Goal: Information Seeking & Learning: Learn about a topic

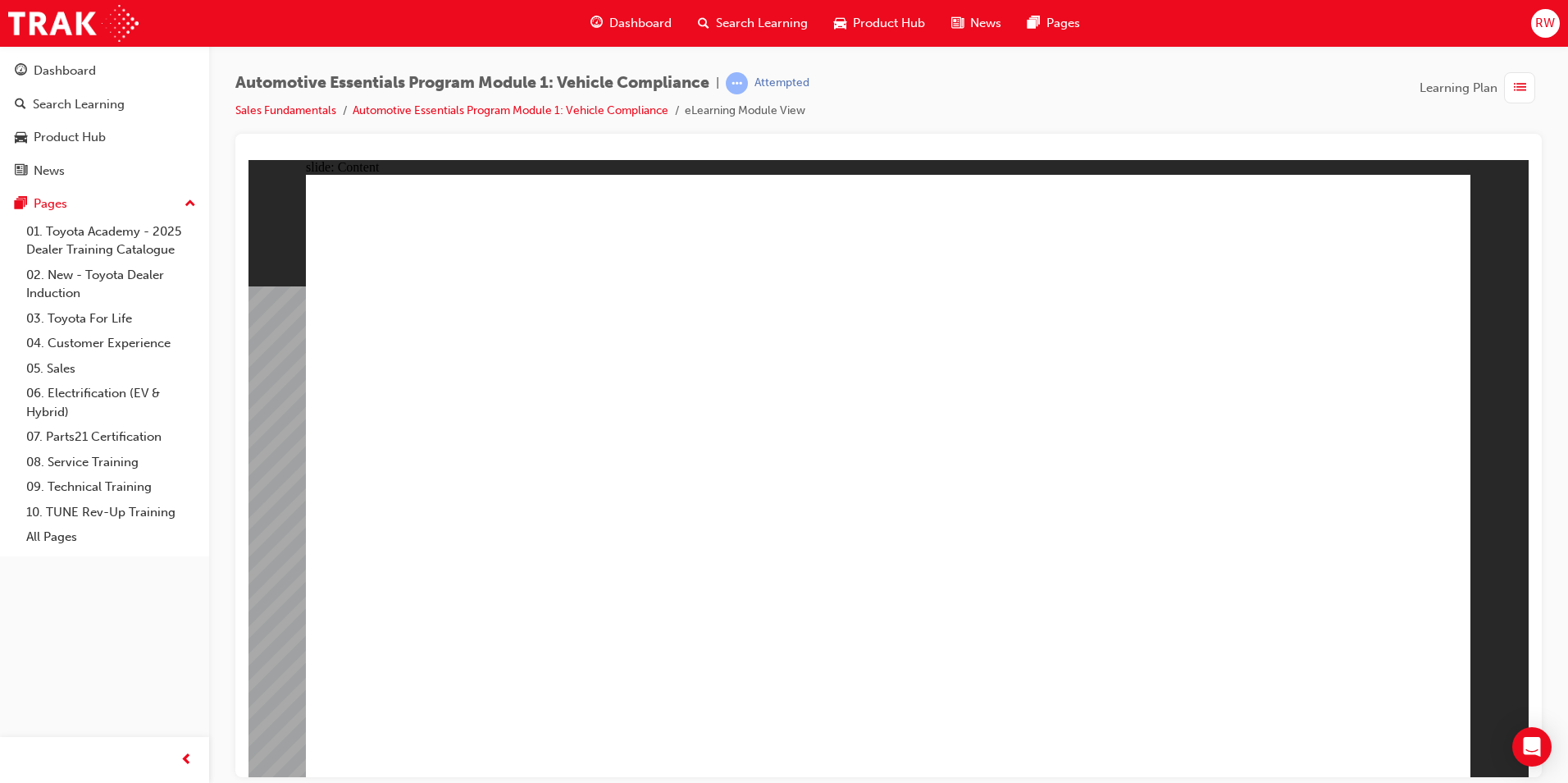
drag, startPoint x: 1020, startPoint y: 456, endPoint x: 1022, endPoint y: 439, distance: 17.1
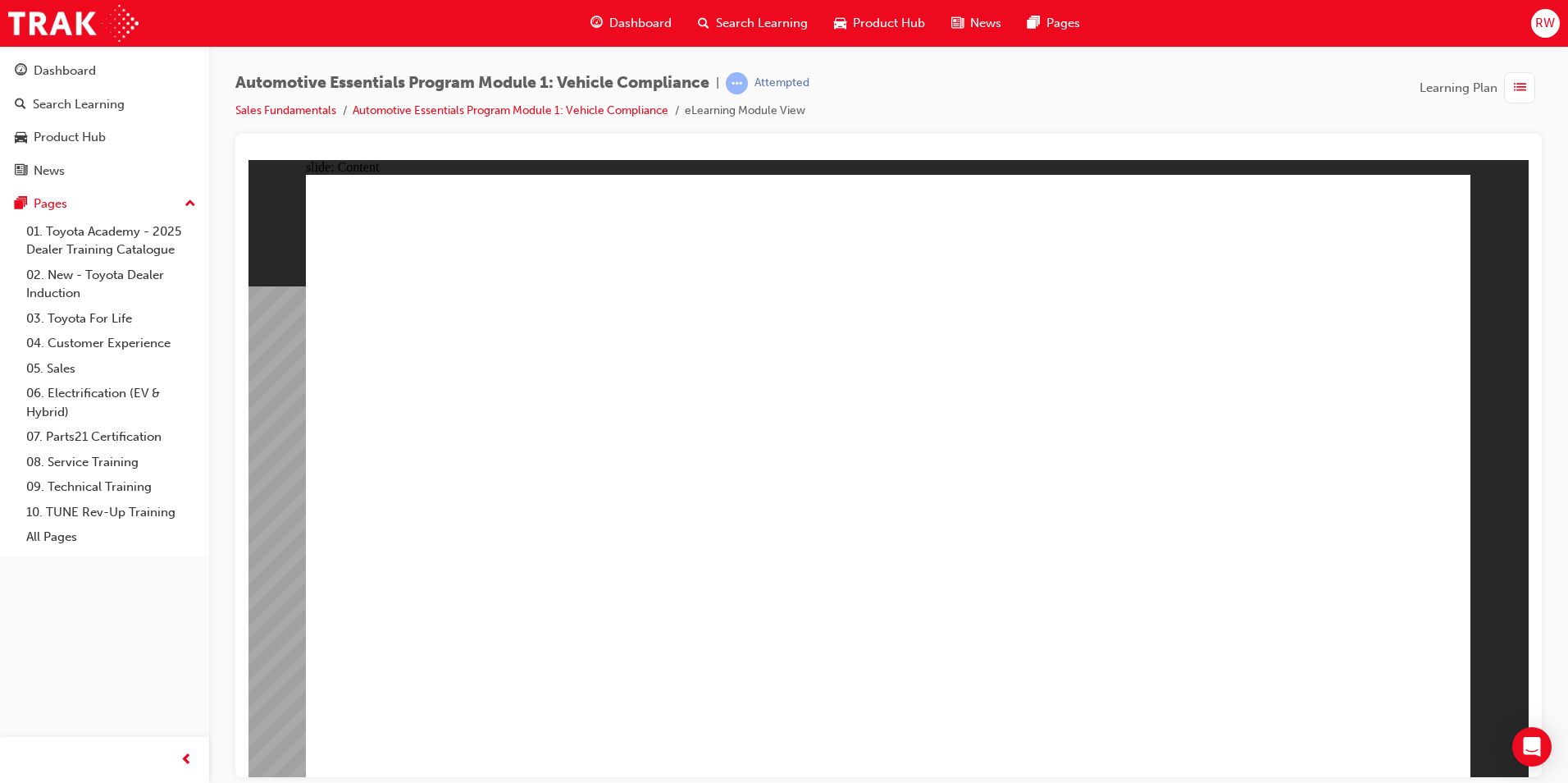
drag, startPoint x: 1217, startPoint y: 498, endPoint x: 1217, endPoint y: 487, distance: 11.0
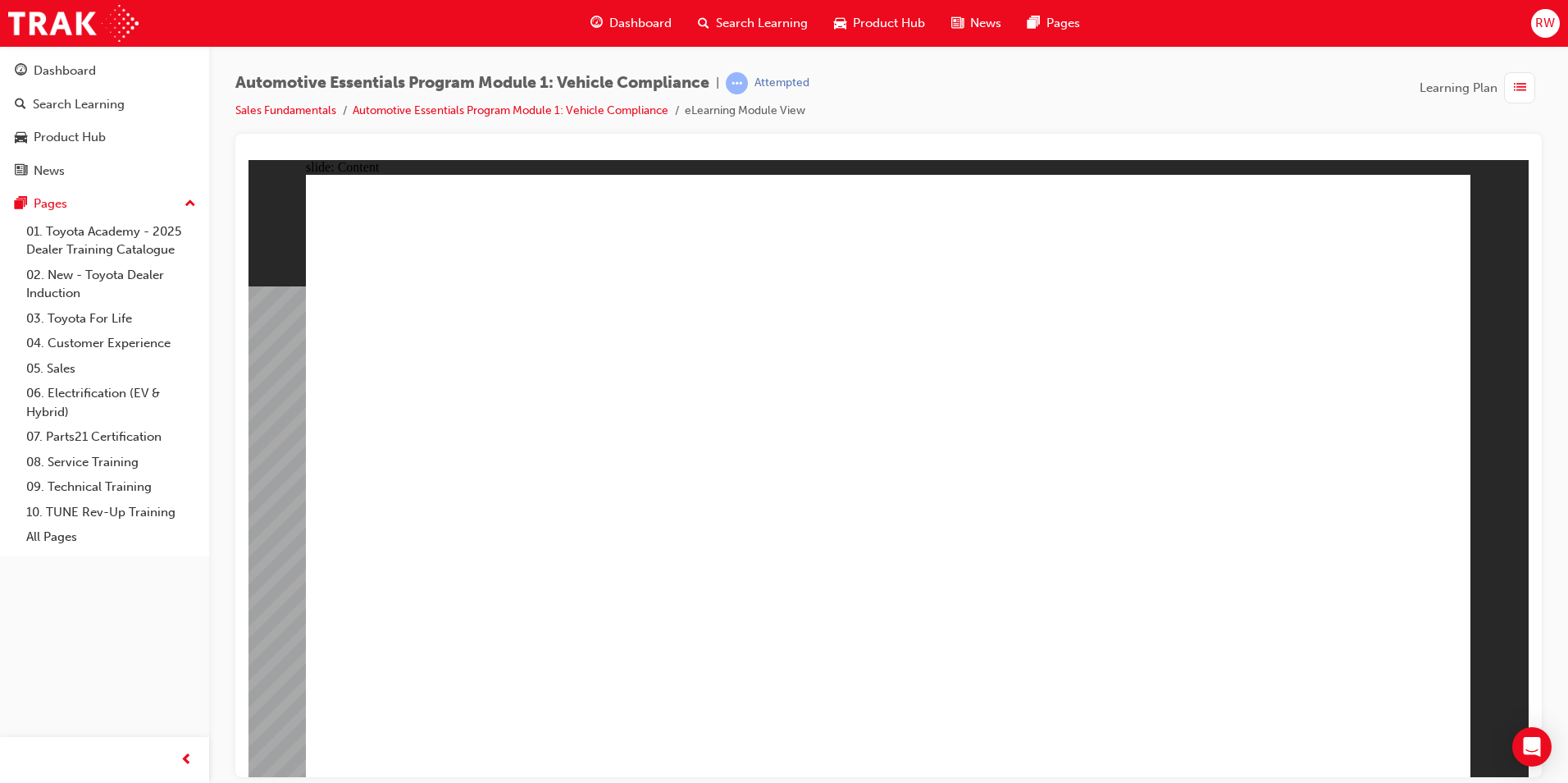
drag, startPoint x: 903, startPoint y: 447, endPoint x: 917, endPoint y: 453, distance: 15.2
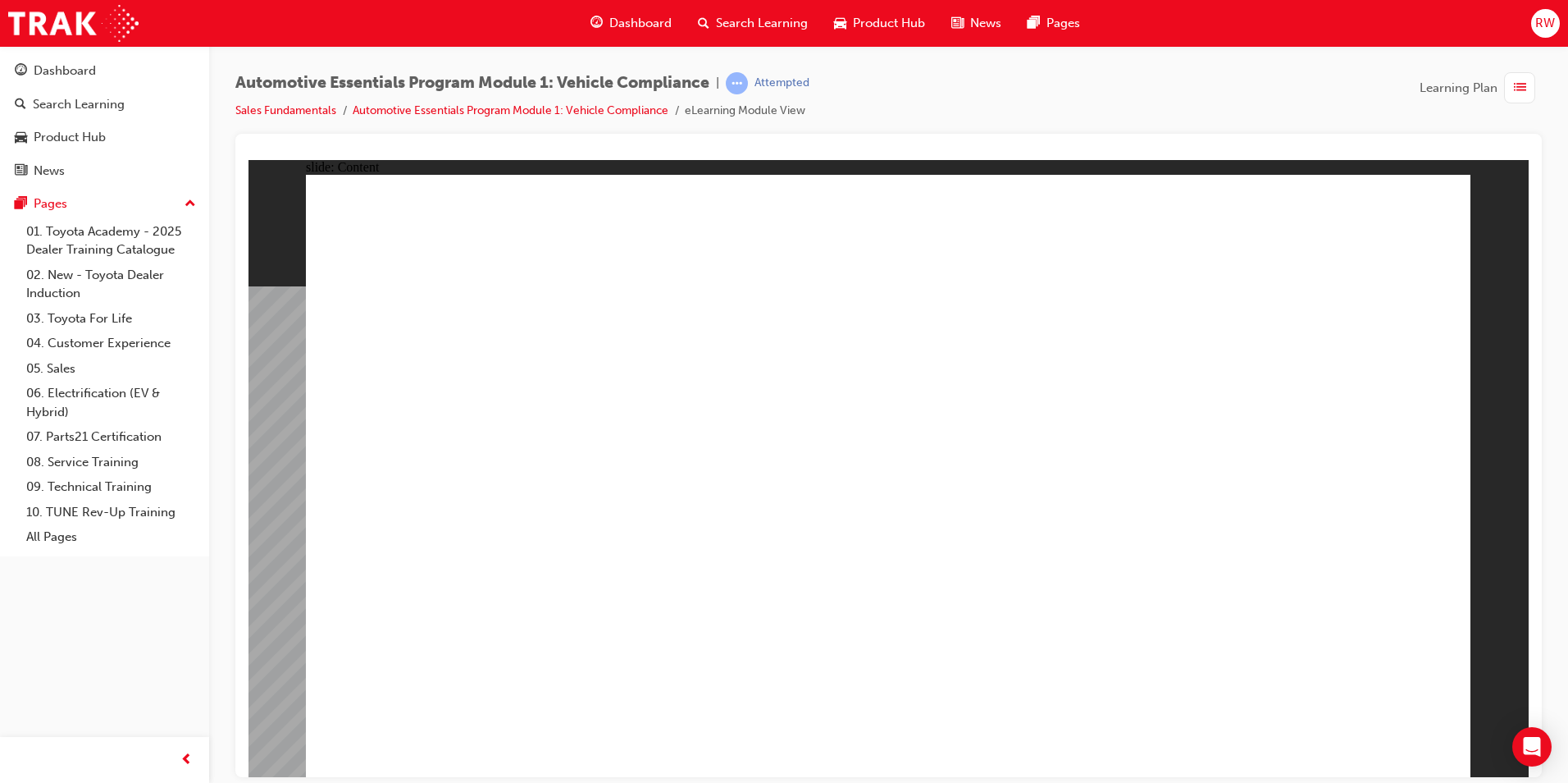
drag, startPoint x: 1230, startPoint y: 482, endPoint x: 1200, endPoint y: 476, distance: 30.6
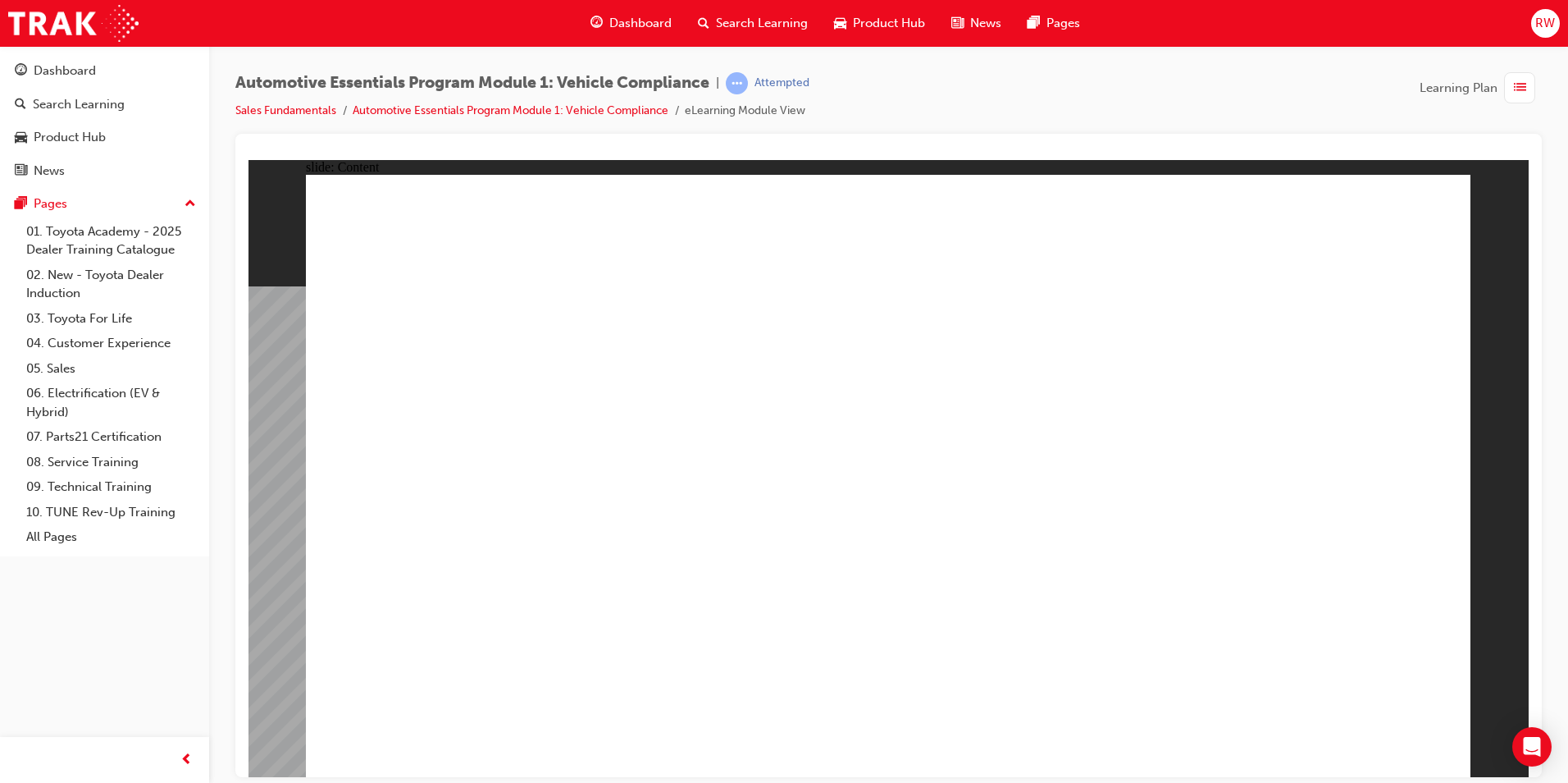
drag, startPoint x: 1097, startPoint y: 424, endPoint x: 1094, endPoint y: 408, distance: 16.3
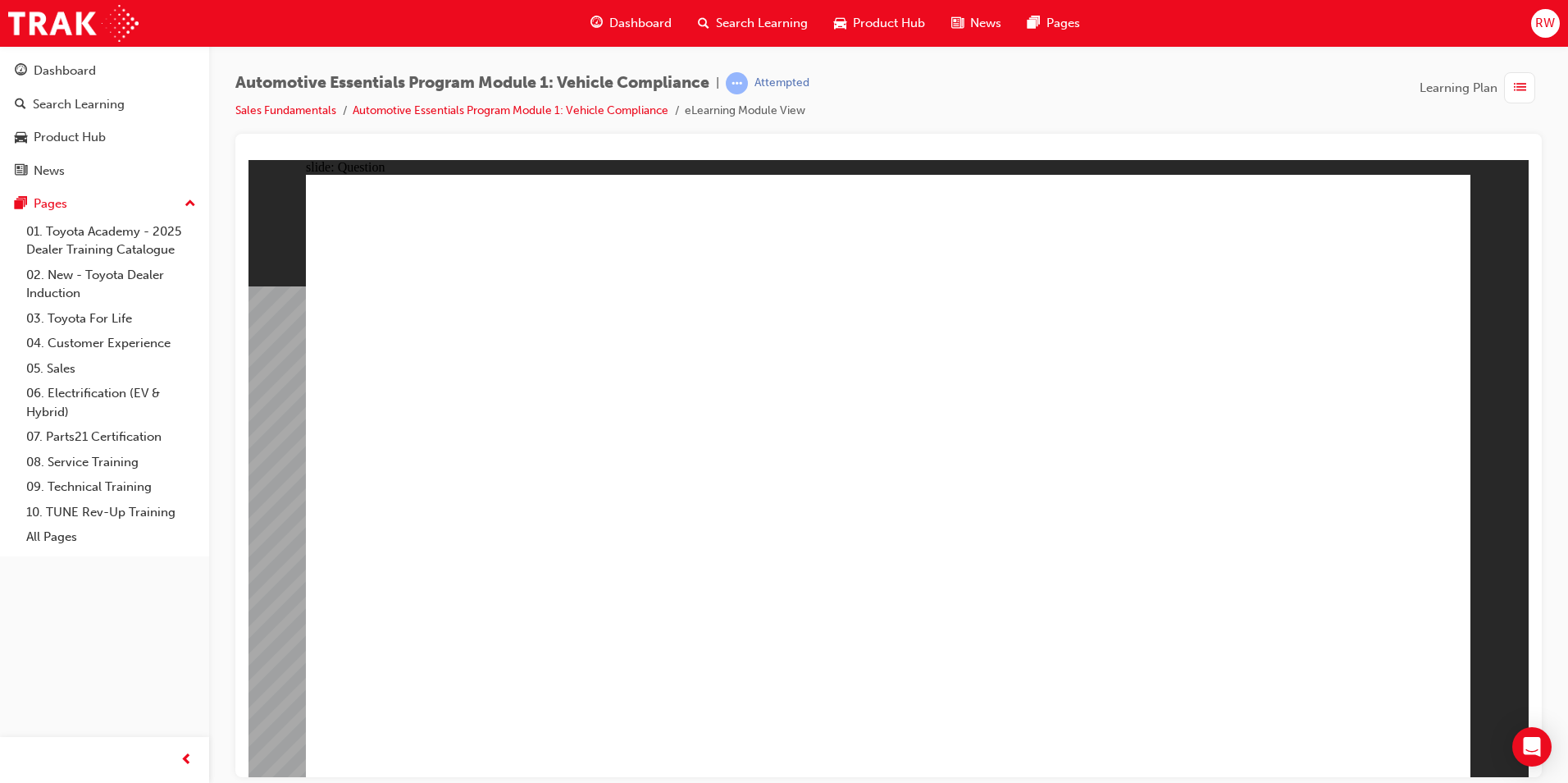
radio input "true"
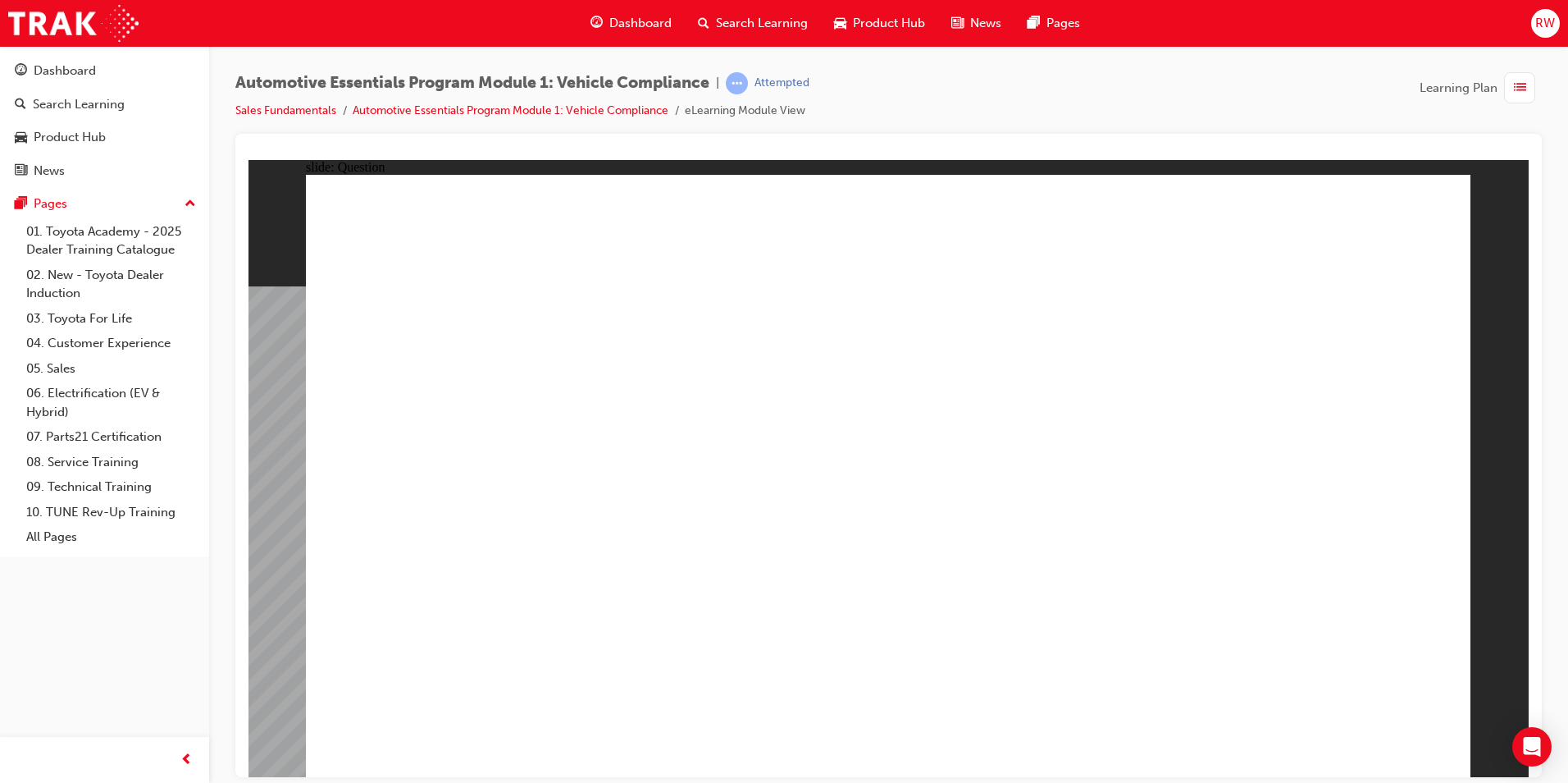
radio input "true"
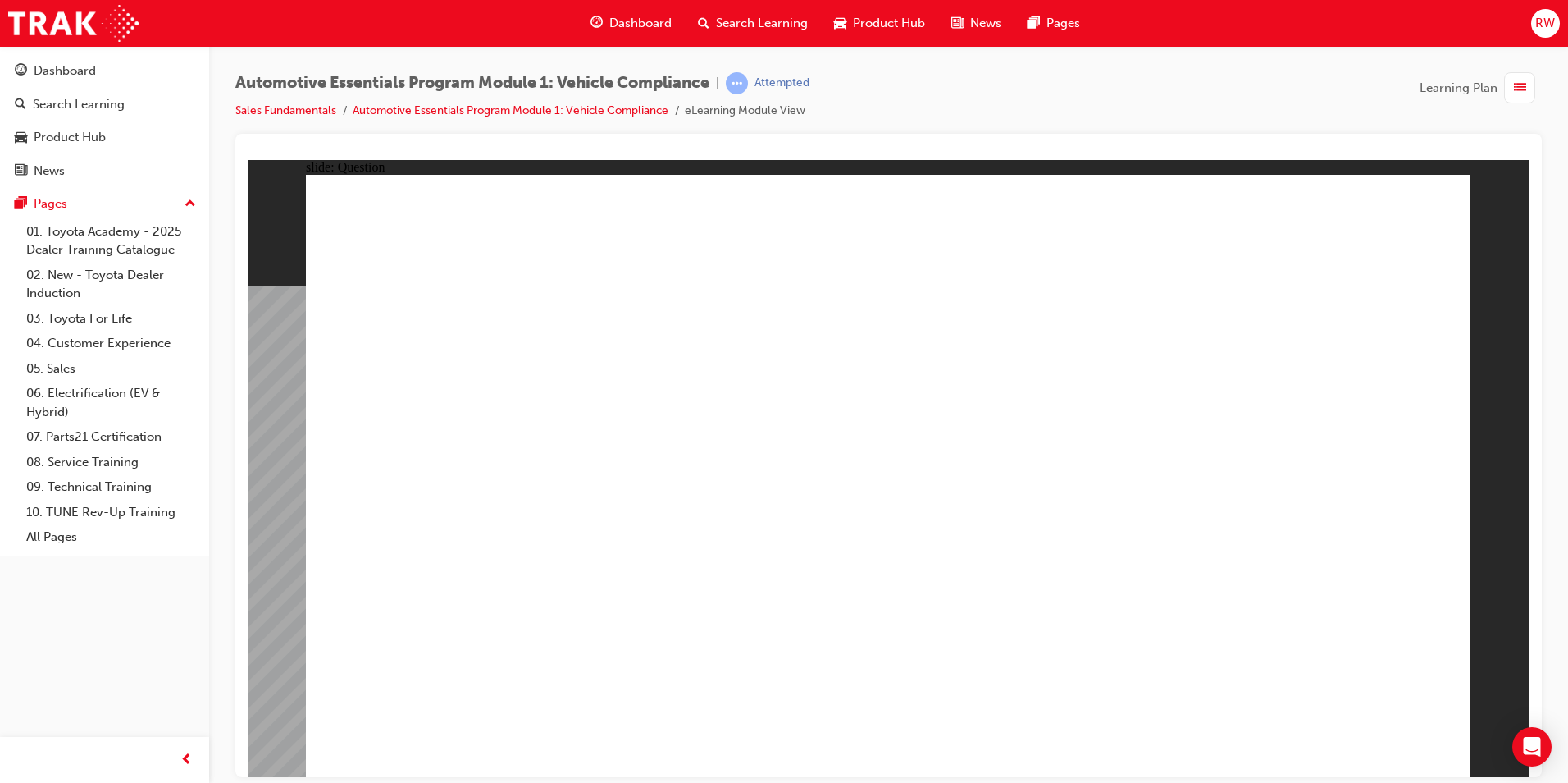
radio input "true"
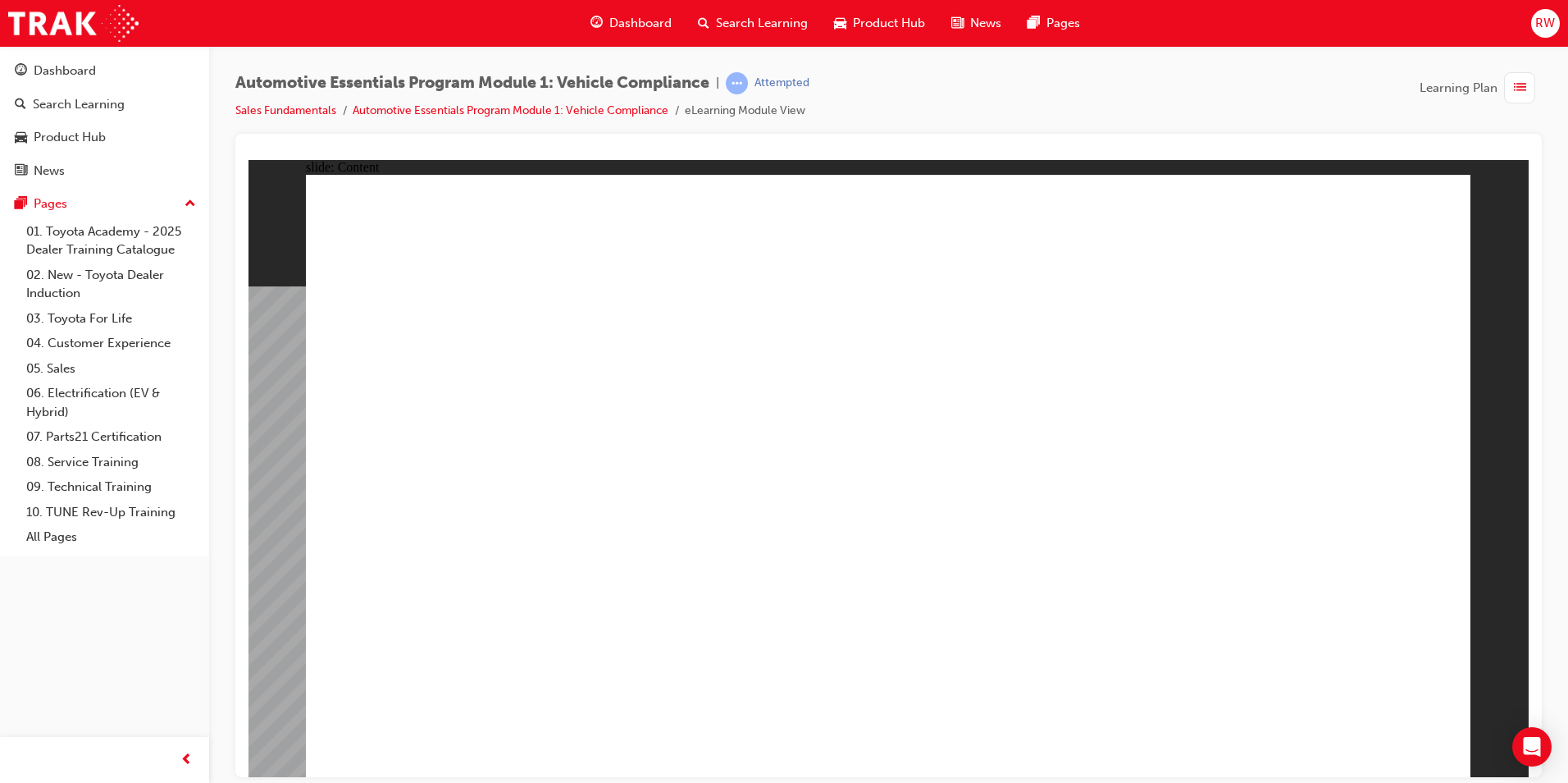
drag, startPoint x: 1429, startPoint y: 215, endPoint x: 1314, endPoint y: 283, distance: 133.6
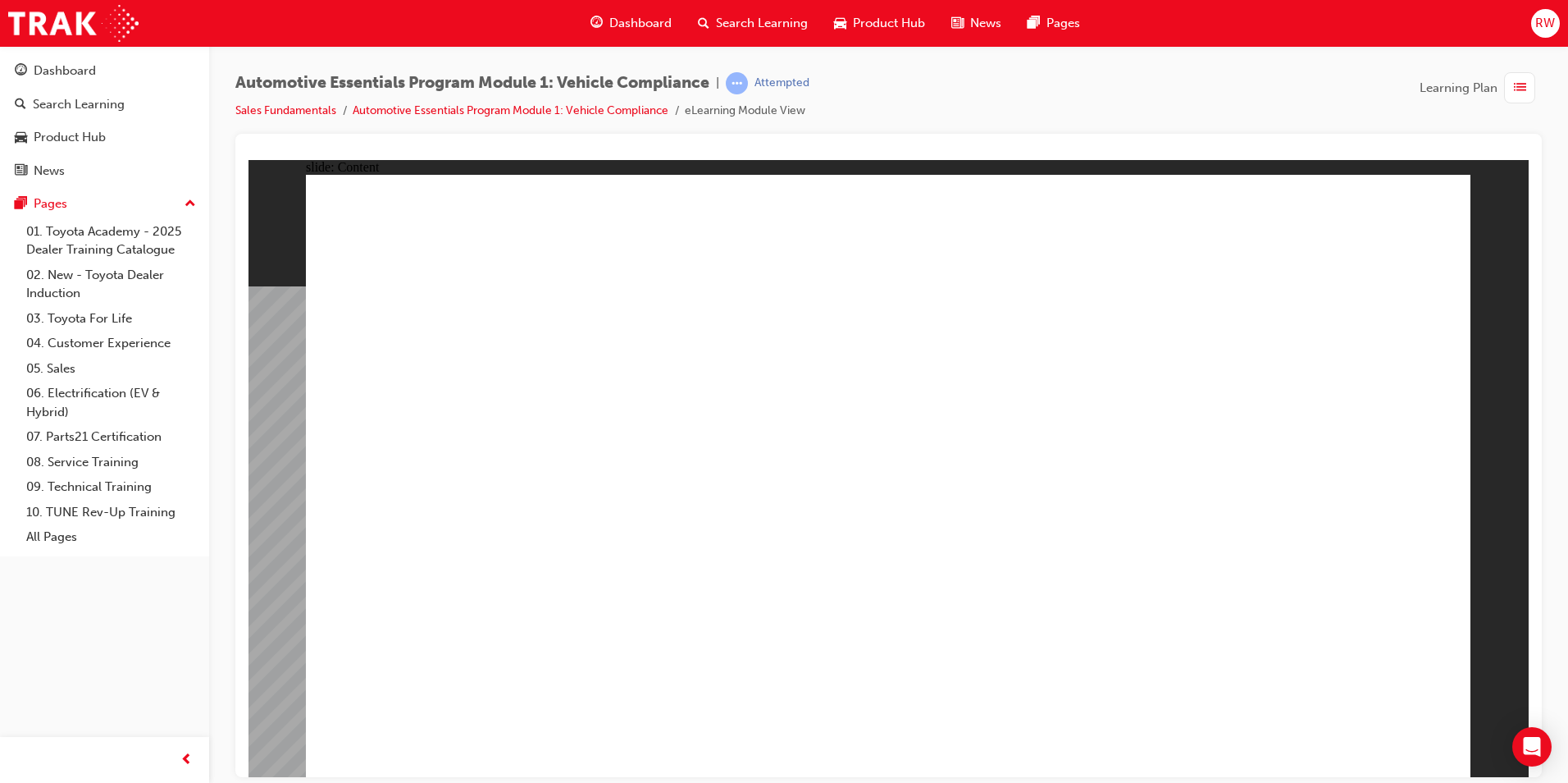
drag, startPoint x: 670, startPoint y: 646, endPoint x: 660, endPoint y: 639, distance: 12.2
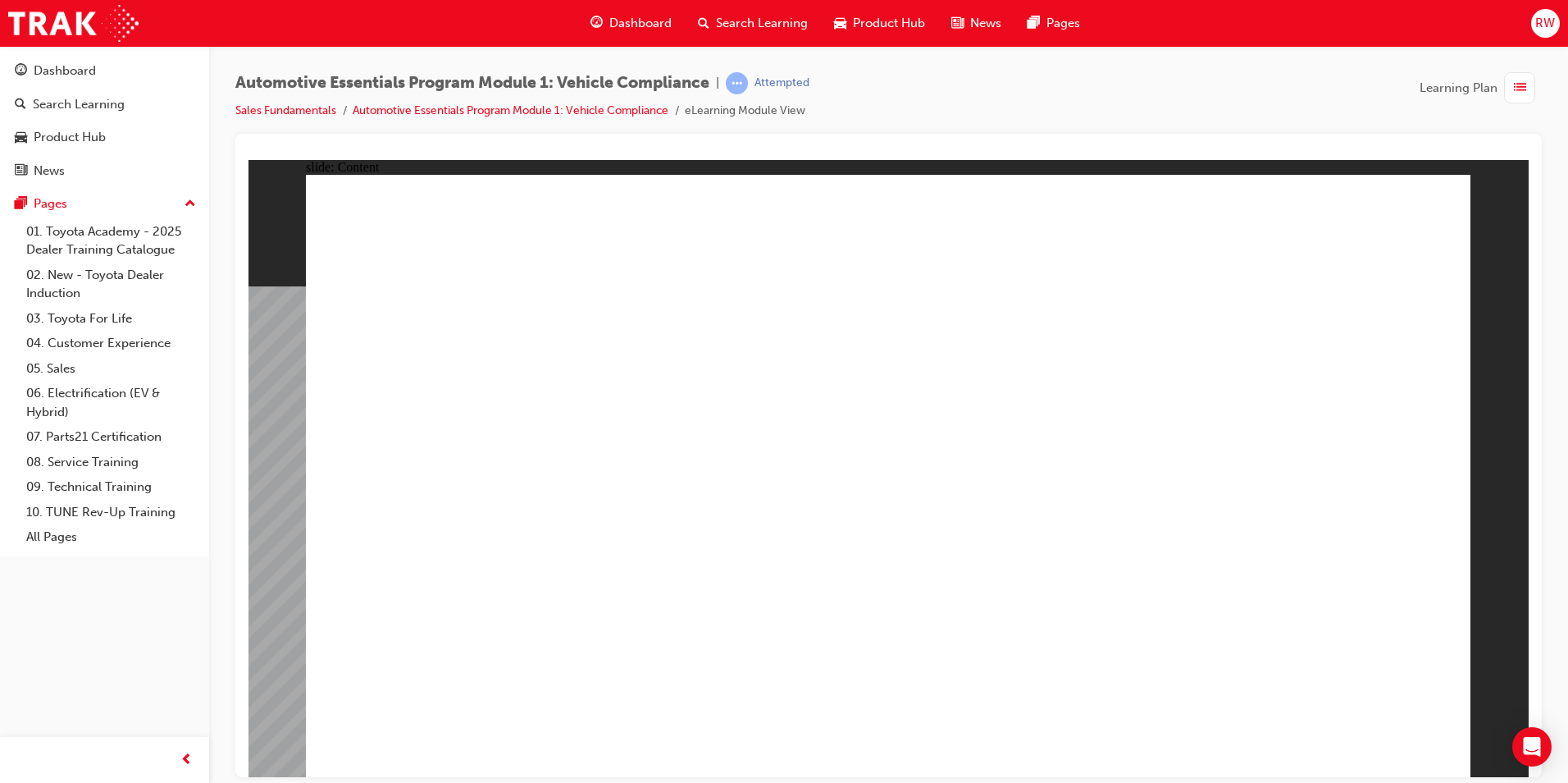
drag, startPoint x: 1435, startPoint y: 180, endPoint x: 1423, endPoint y: 199, distance: 22.5
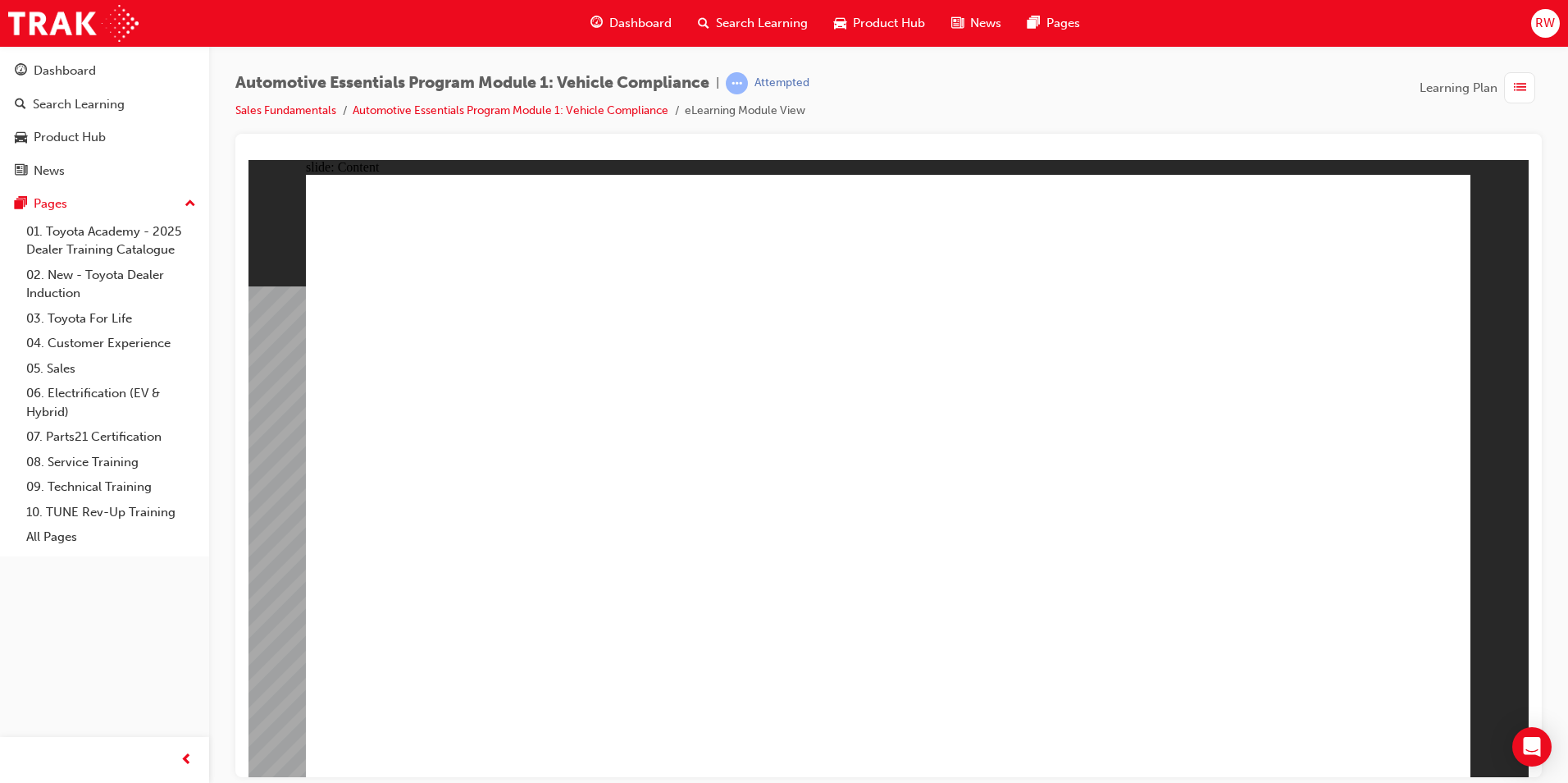
drag, startPoint x: 1445, startPoint y: 180, endPoint x: 1428, endPoint y: 205, distance: 30.2
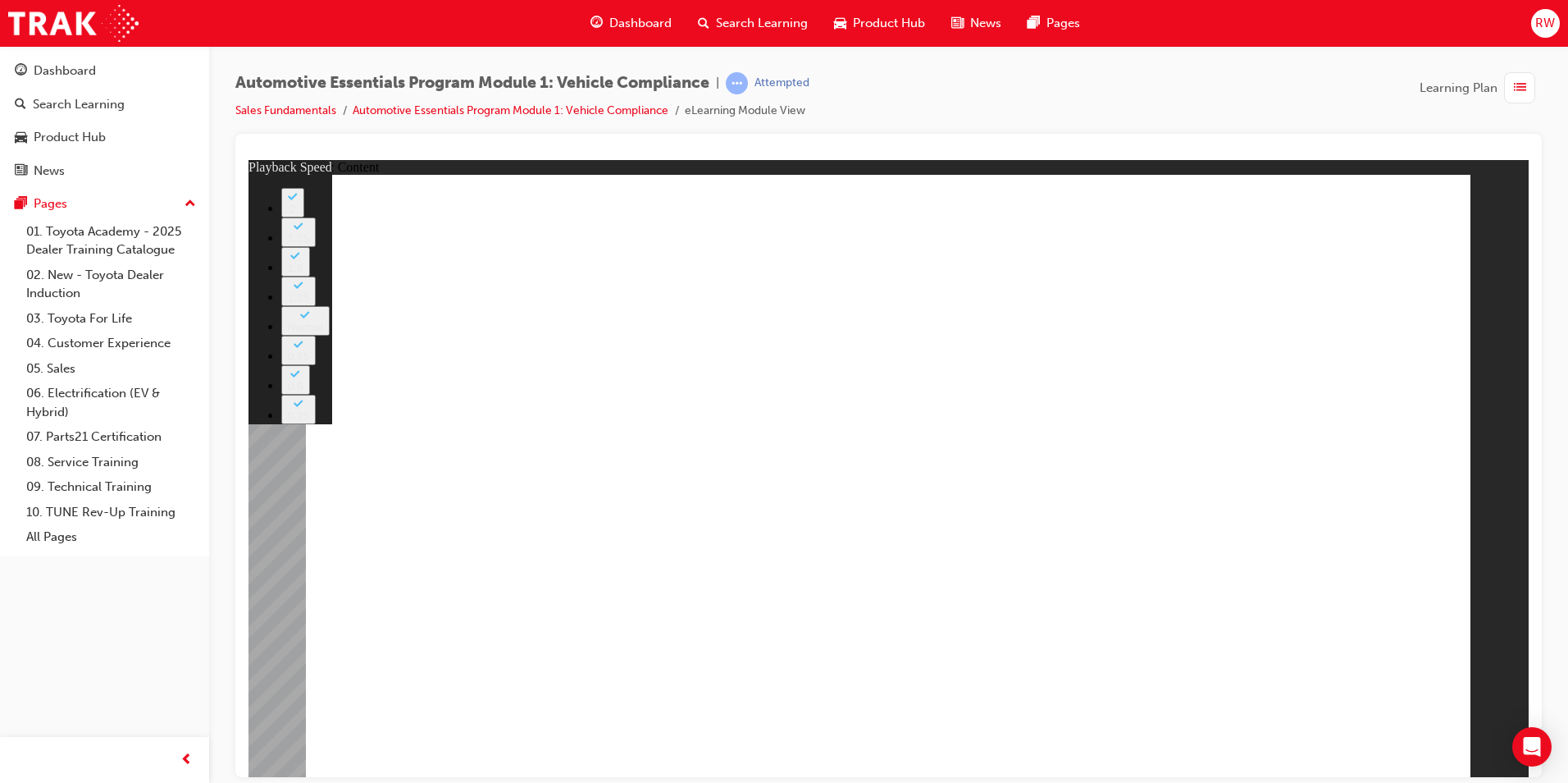
type input "43"
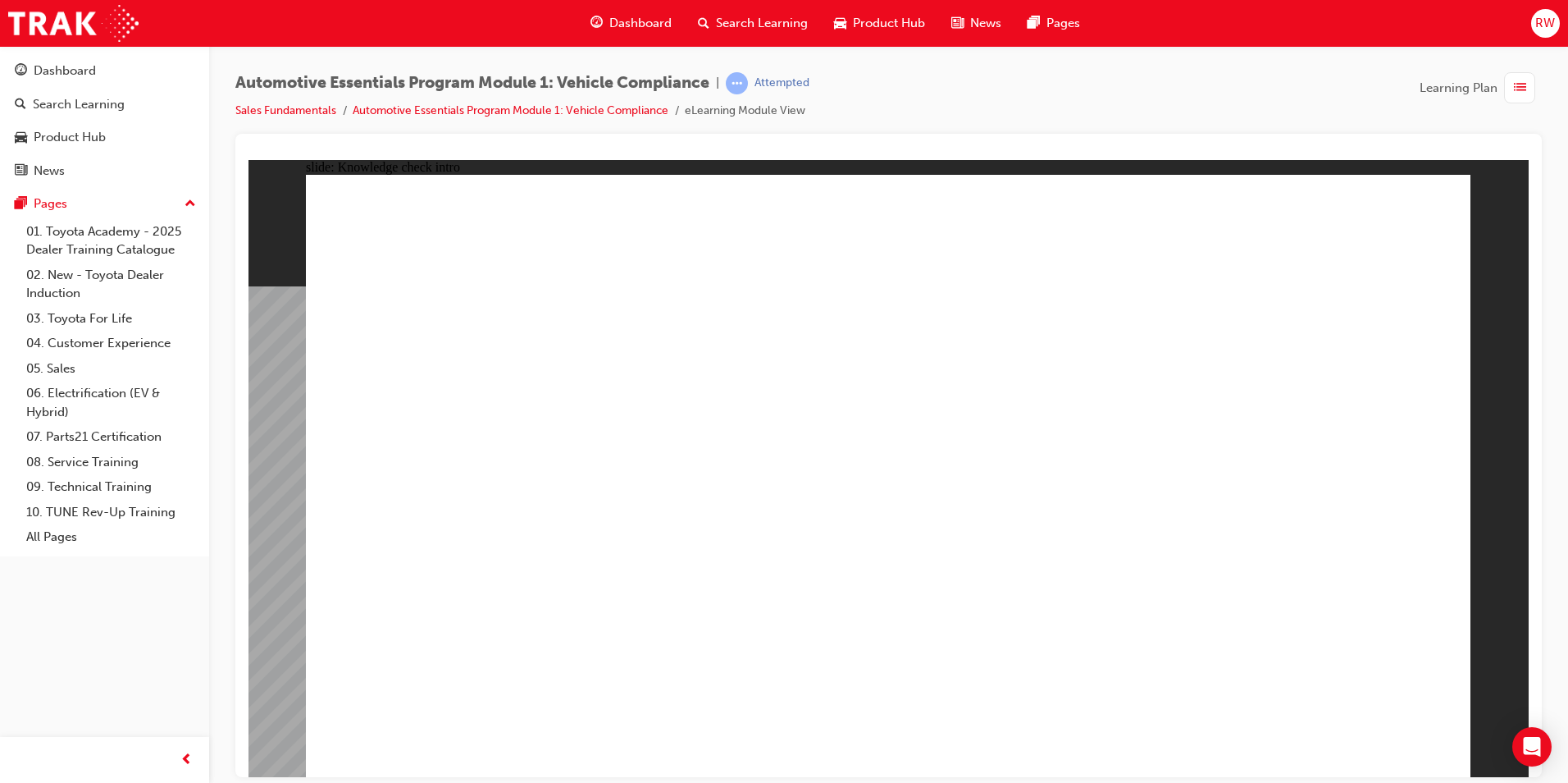
radio input "true"
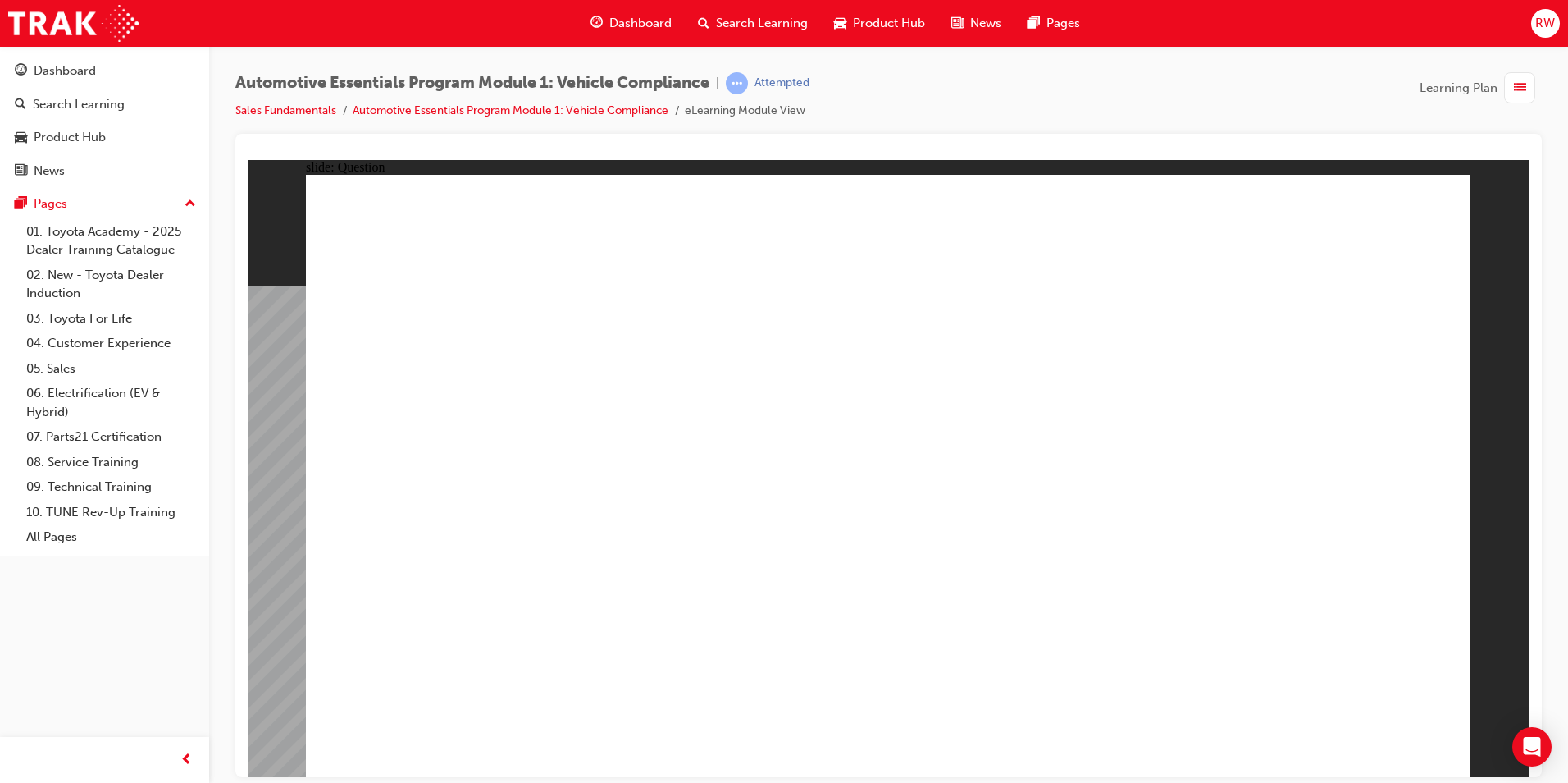
radio input "true"
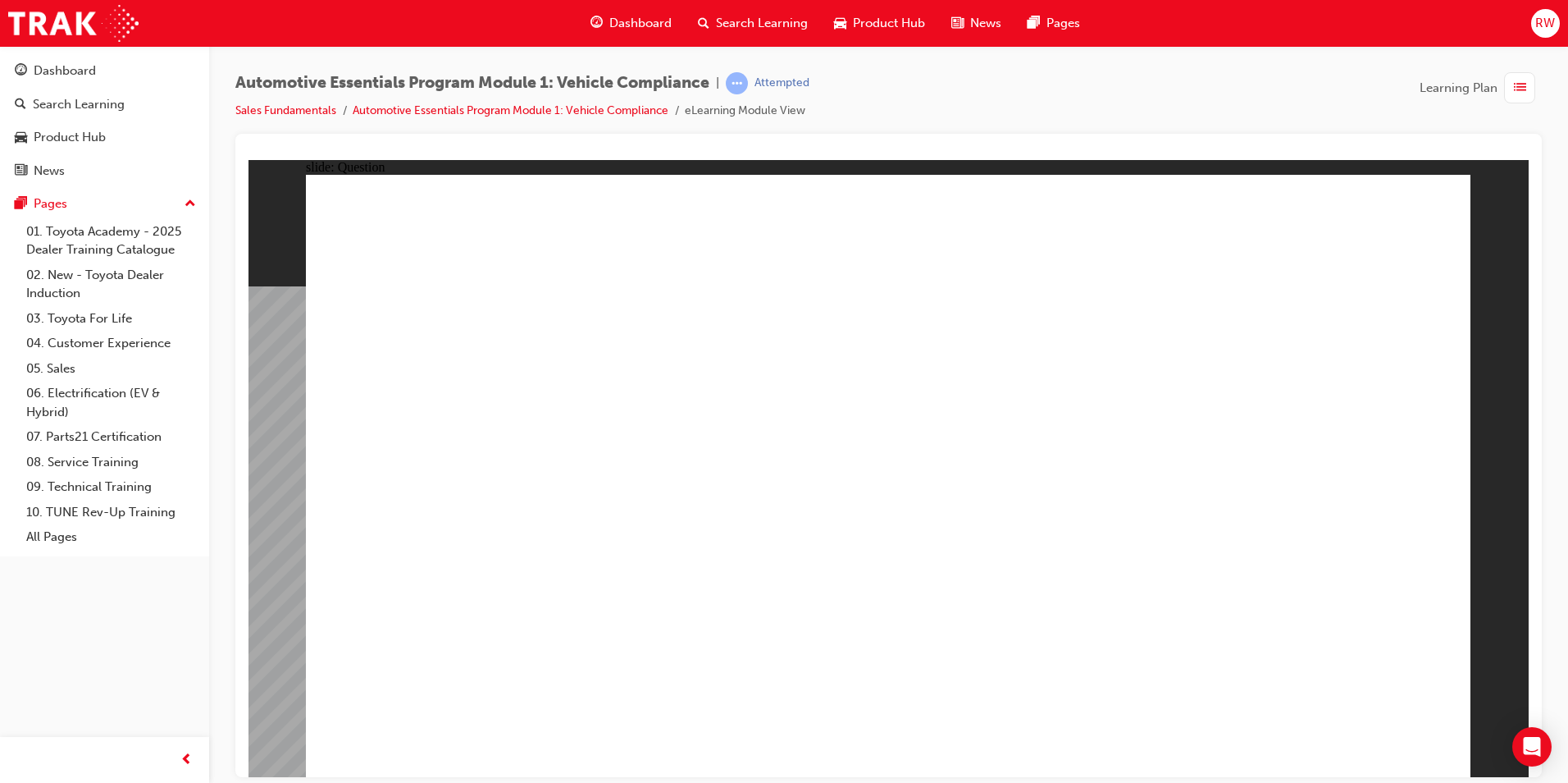
radio input "true"
